Goal: Task Accomplishment & Management: Complete application form

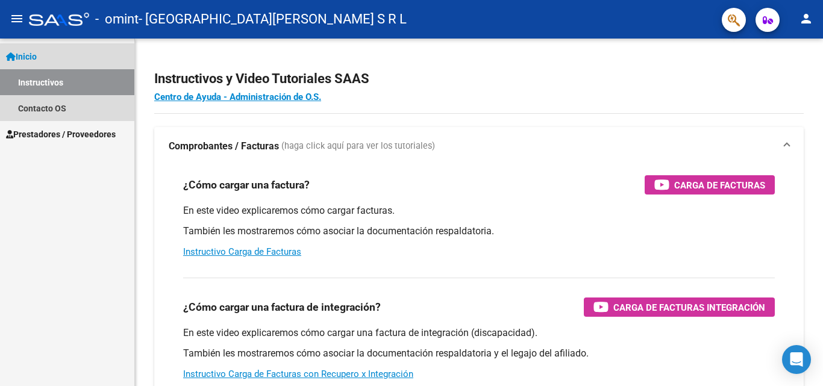
click at [69, 78] on link "Instructivos" at bounding box center [67, 82] width 134 height 26
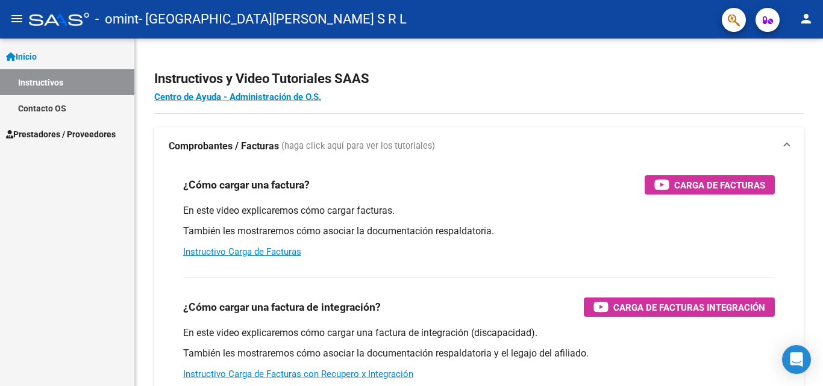
click at [42, 81] on link "Instructivos" at bounding box center [67, 82] width 134 height 26
click at [34, 58] on span "Inicio" at bounding box center [21, 56] width 31 height 13
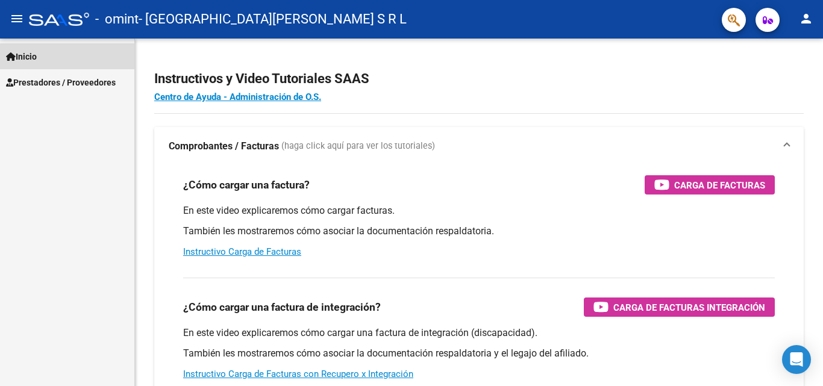
click at [34, 58] on span "Inicio" at bounding box center [21, 56] width 31 height 13
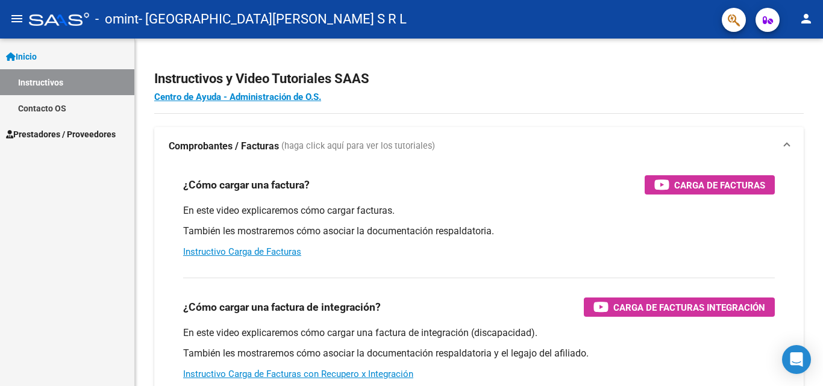
click at [38, 83] on link "Instructivos" at bounding box center [67, 82] width 134 height 26
click at [46, 138] on span "Prestadores / Proveedores" at bounding box center [61, 134] width 110 height 13
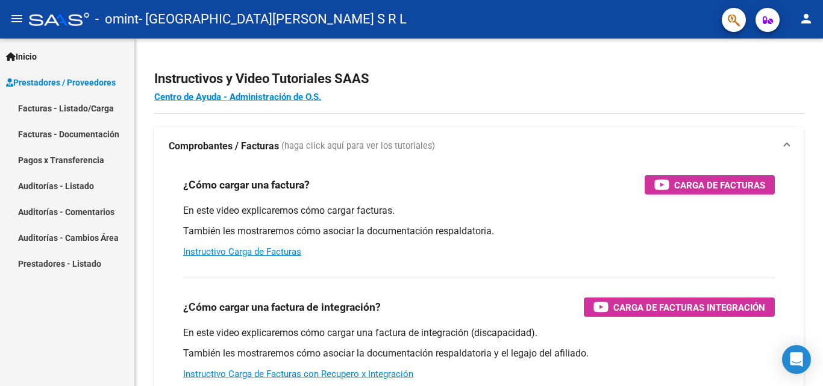
click at [55, 107] on link "Facturas - Listado/Carga" at bounding box center [67, 108] width 134 height 26
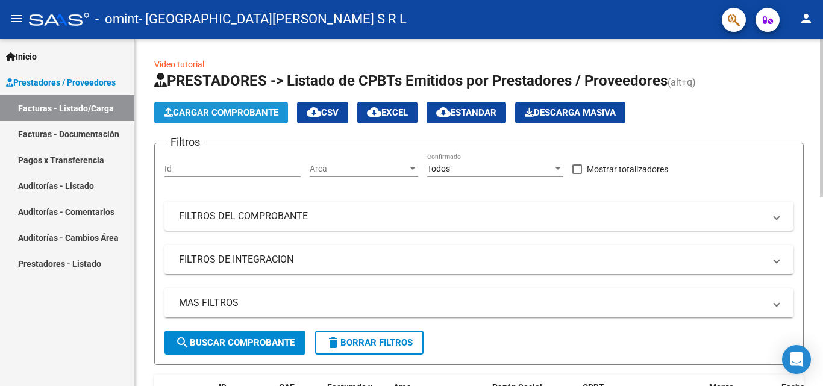
click at [249, 108] on span "Cargar Comprobante" at bounding box center [221, 112] width 114 height 11
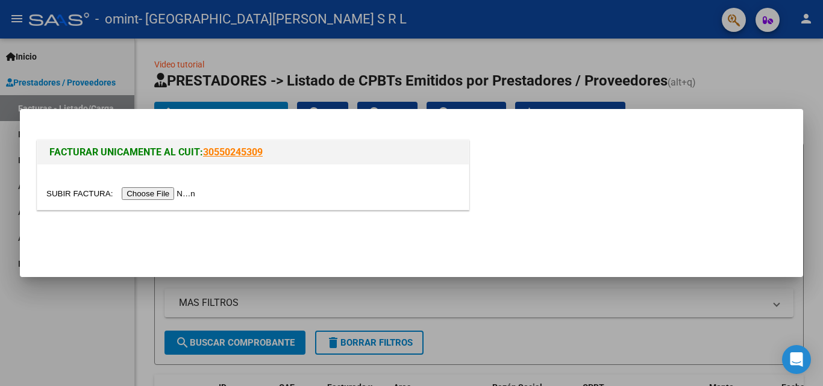
click at [171, 195] on input "file" at bounding box center [122, 193] width 152 height 13
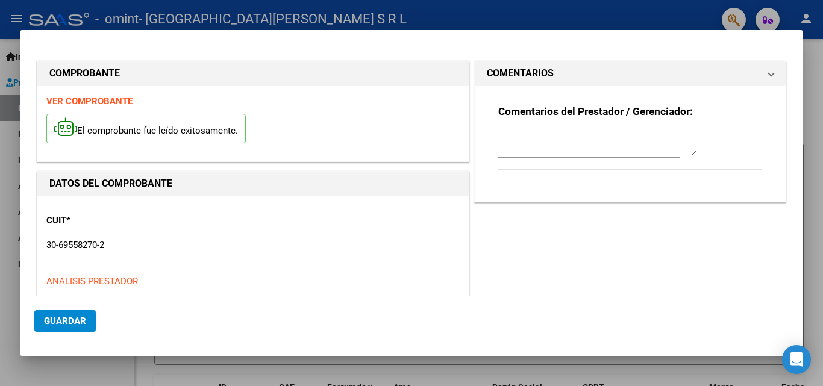
scroll to position [294, 0]
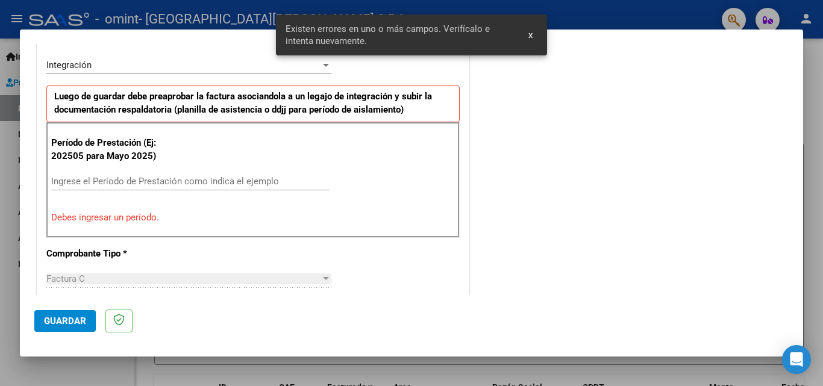
click at [131, 229] on div "Período de Prestación (Ej: 202505 para [DATE]) Ingrese el Período de Prestación…" at bounding box center [252, 180] width 413 height 116
drag, startPoint x: 132, startPoint y: 226, endPoint x: 133, endPoint y: 217, distance: 9.1
click at [133, 220] on div "Período de Prestación (Ej: 202505 para [DATE]) Ingrese el Período de Prestación…" at bounding box center [252, 180] width 413 height 116
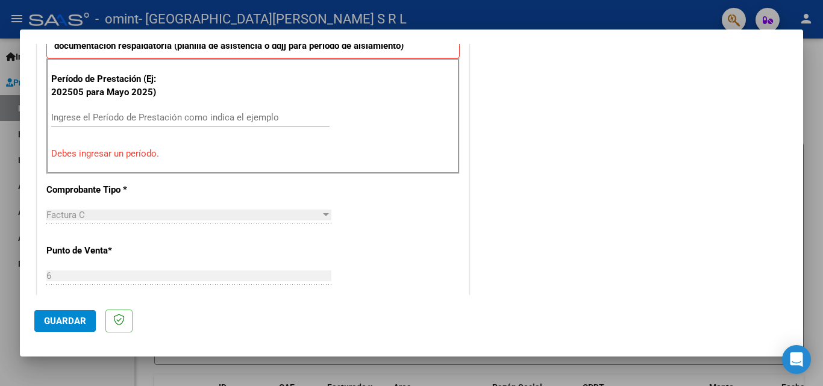
scroll to position [298, 0]
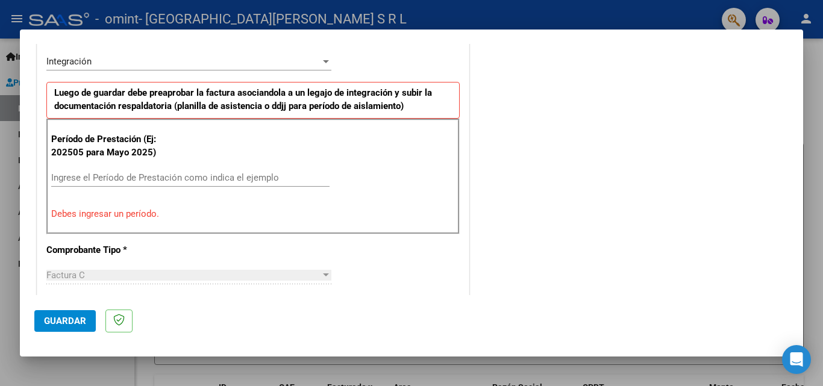
click at [113, 175] on input "Ingrese el Período de Prestación como indica el ejemplo" at bounding box center [190, 177] width 278 height 11
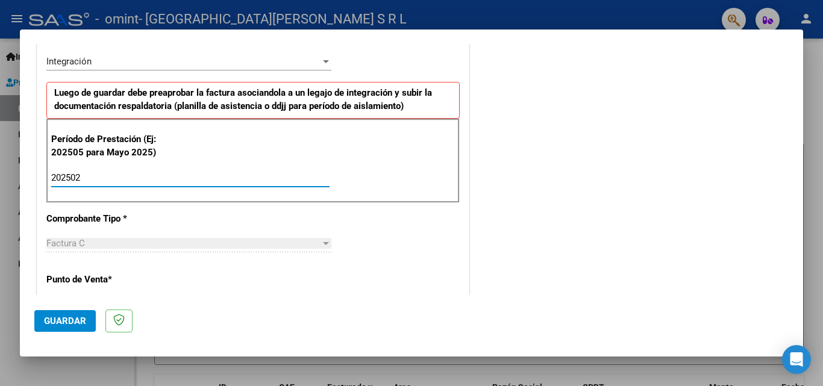
type input "202502"
click at [78, 316] on span "Guardar" at bounding box center [65, 321] width 42 height 11
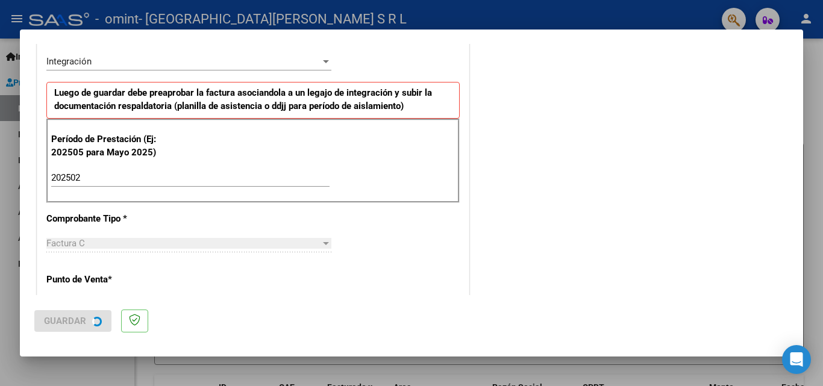
scroll to position [0, 0]
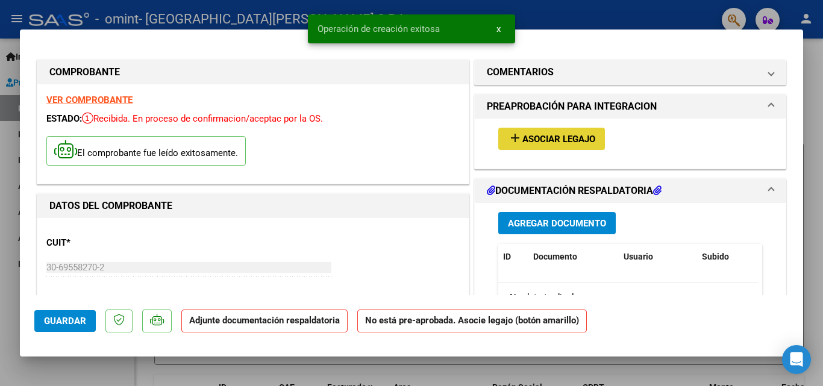
click at [558, 142] on span "Asociar Legajo" at bounding box center [558, 139] width 73 height 11
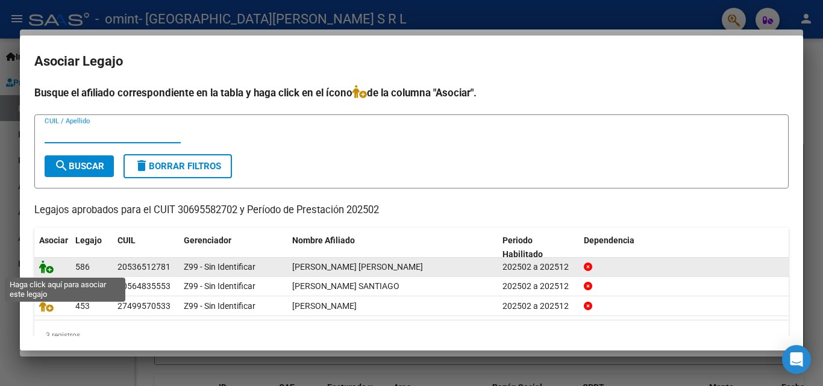
click at [52, 270] on icon at bounding box center [46, 266] width 14 height 13
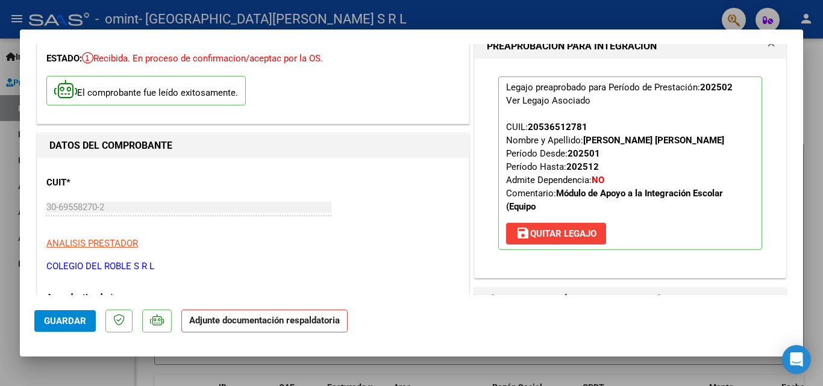
scroll to position [241, 0]
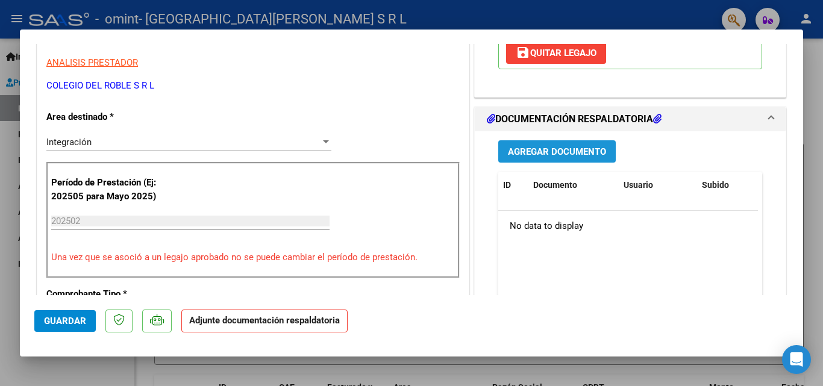
click at [559, 148] on span "Agregar Documento" at bounding box center [557, 151] width 98 height 11
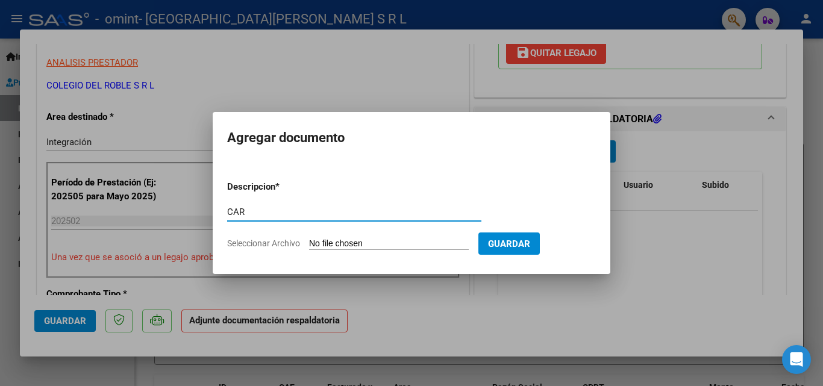
type input "CAR"
click at [393, 242] on input "Seleccionar Archivo" at bounding box center [389, 243] width 160 height 11
type input "C:\fakepath\[PERSON_NAME] [PERSON_NAME] CAR.pdf"
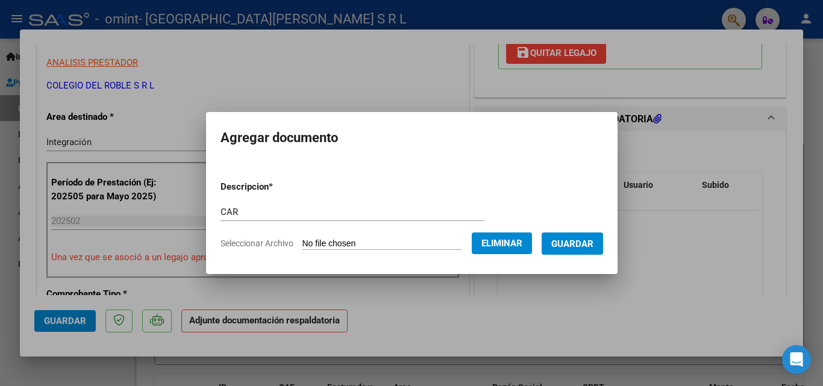
click at [593, 243] on span "Guardar" at bounding box center [572, 243] width 42 height 11
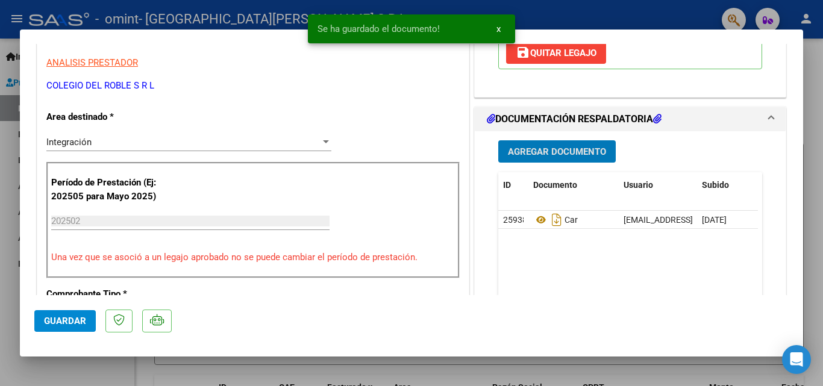
click at [76, 316] on span "Guardar" at bounding box center [65, 321] width 42 height 11
click at [503, 29] on button "x" at bounding box center [498, 29] width 23 height 22
